Goal: Find specific page/section: Find specific page/section

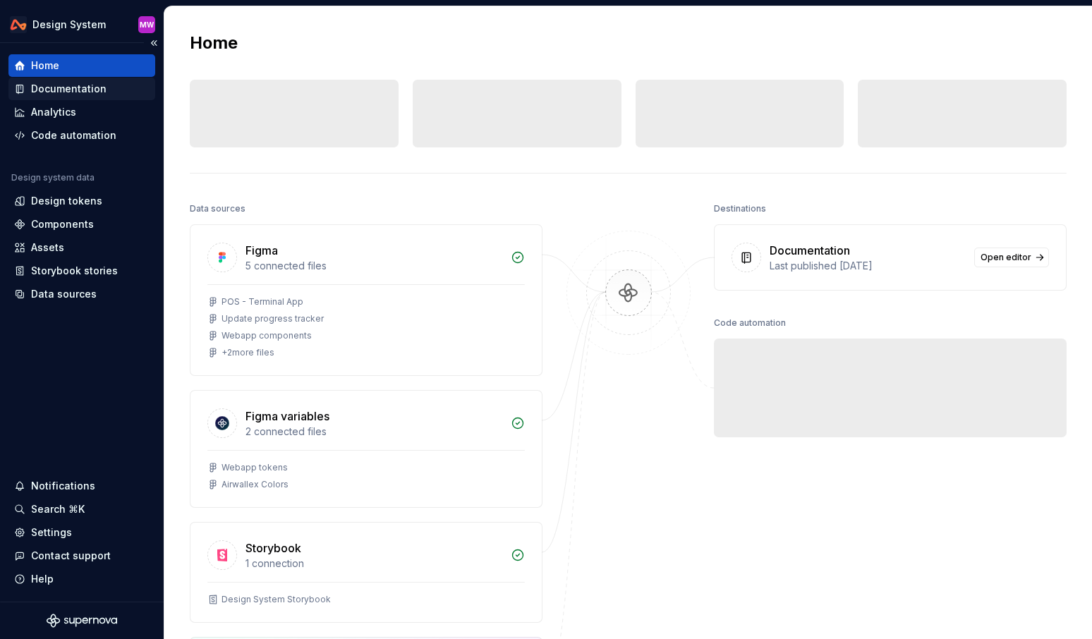
click at [70, 90] on div "Documentation" at bounding box center [68, 89] width 75 height 14
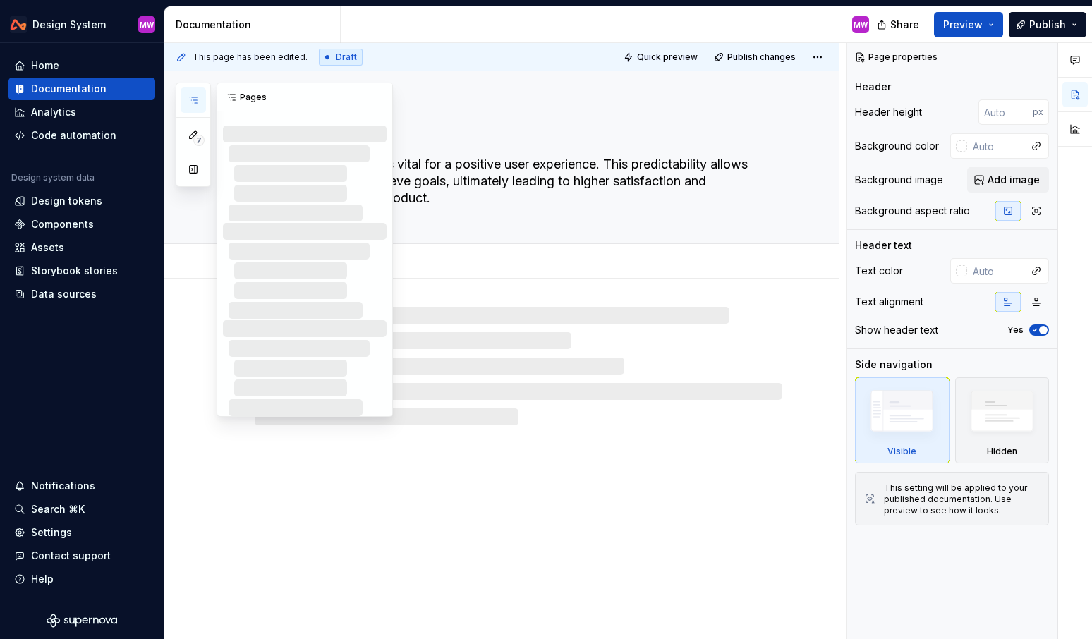
click at [190, 102] on icon "button" at bounding box center [193, 99] width 11 height 11
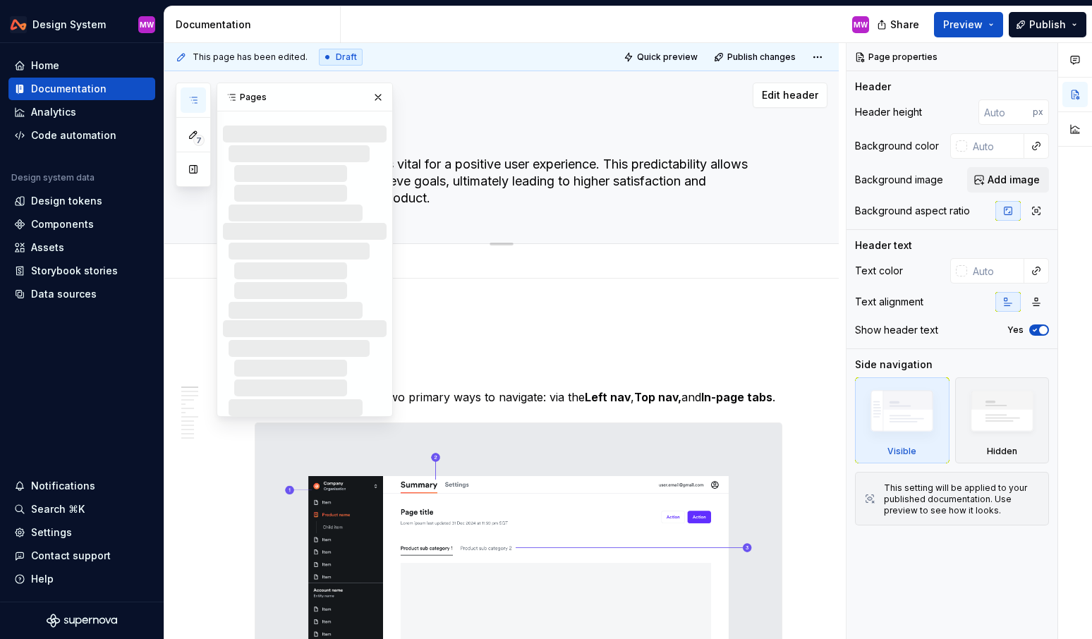
type textarea "*"
